Goal: Navigation & Orientation: Find specific page/section

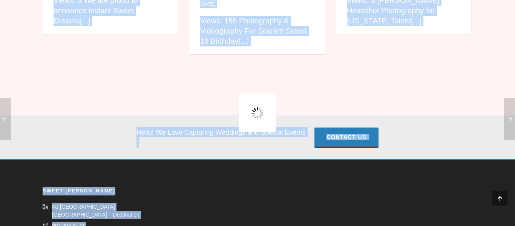
scroll to position [796, 0]
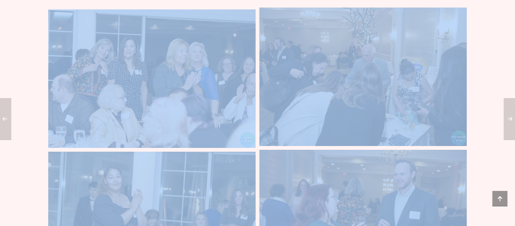
scroll to position [19067, 0]
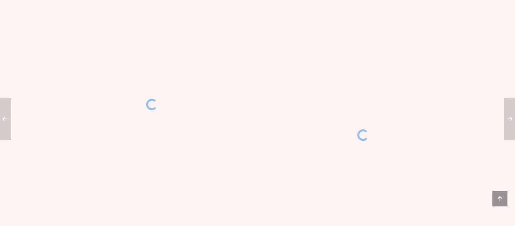
scroll to position [16181, 0]
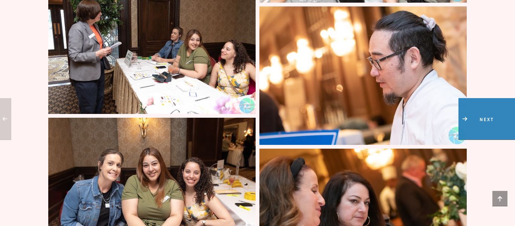
click at [505, 120] on span "Next" at bounding box center [486, 118] width 57 height 41
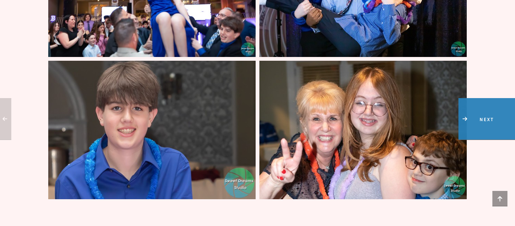
scroll to position [3848, 0]
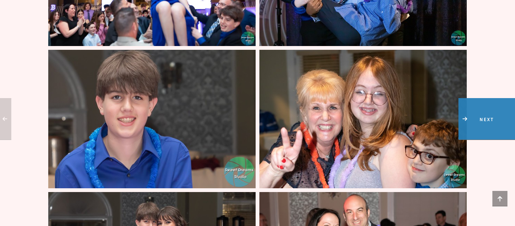
click at [507, 126] on span "Next" at bounding box center [486, 118] width 57 height 41
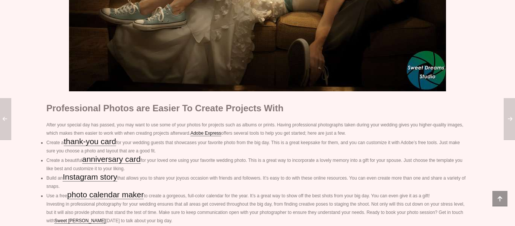
scroll to position [1011, 0]
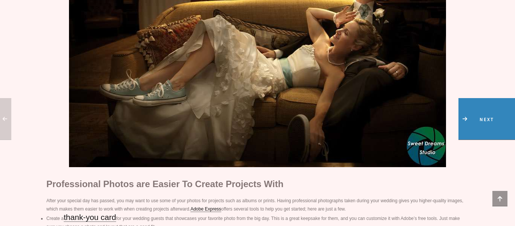
click at [506, 115] on span "Next" at bounding box center [486, 118] width 57 height 41
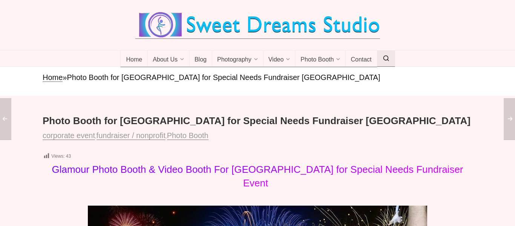
click at [387, 58] on icon at bounding box center [386, 58] width 7 height 0
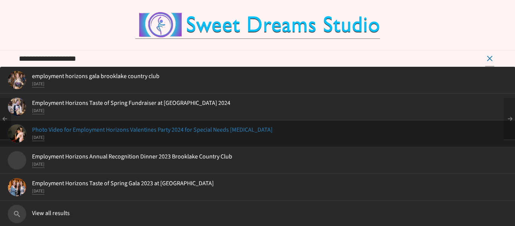
click at [67, 131] on span "Photo Video for Employment Horizons Valentines Party 2024 for Special Needs [ME…" at bounding box center [258, 129] width 500 height 7
type input "**********"
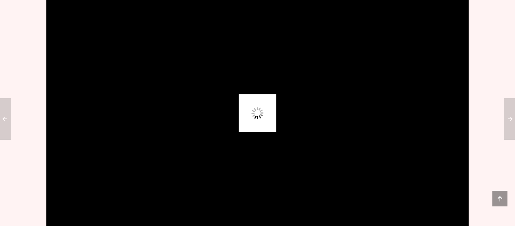
scroll to position [557, 0]
